Goal: Navigation & Orientation: Find specific page/section

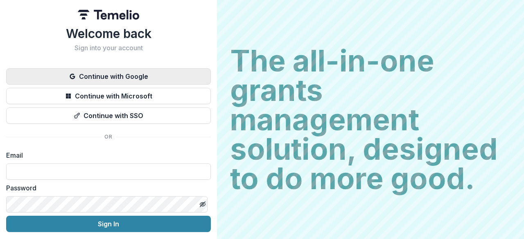
click at [121, 80] on button "Continue with Google" at bounding box center [108, 76] width 205 height 16
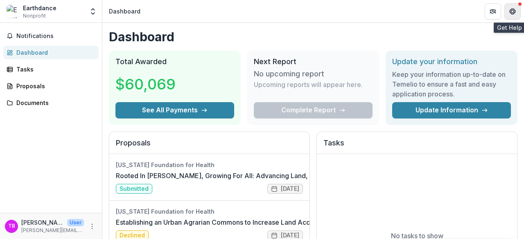
click at [515, 13] on icon "Get Help" at bounding box center [512, 11] width 7 height 7
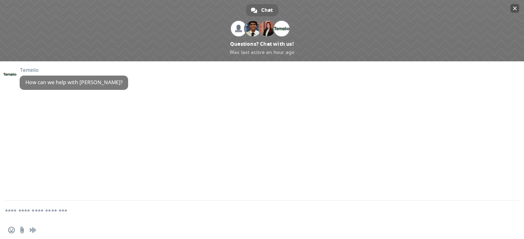
click at [514, 8] on span "Close chat" at bounding box center [515, 8] width 4 height 5
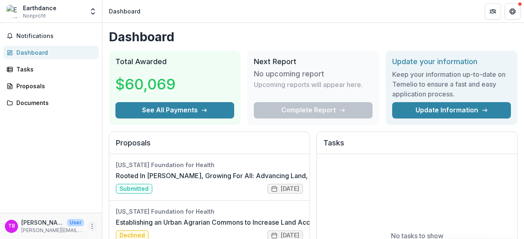
click at [90, 224] on icon "More" at bounding box center [92, 226] width 7 height 7
